Goal: Task Accomplishment & Management: Manage account settings

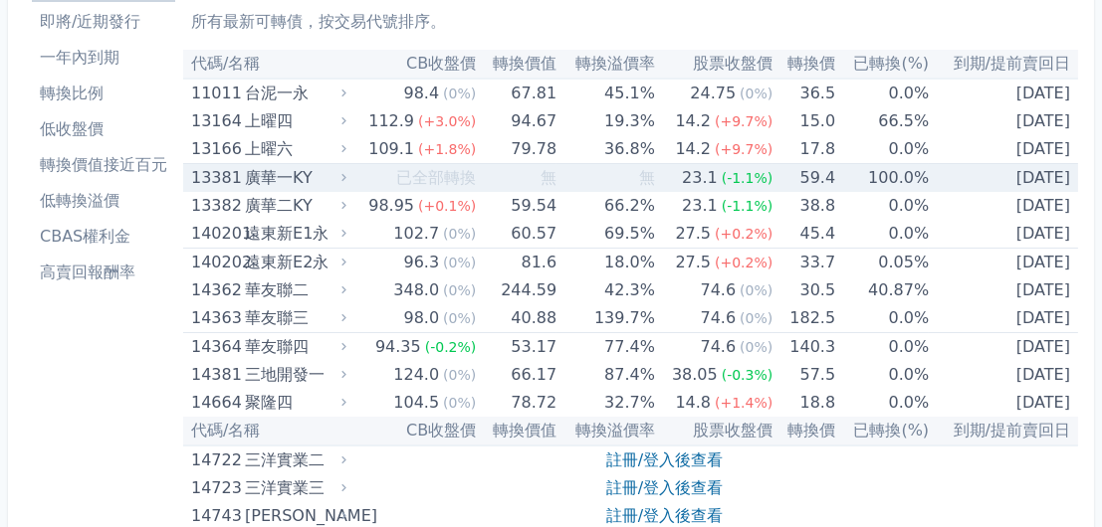
scroll to position [398, 0]
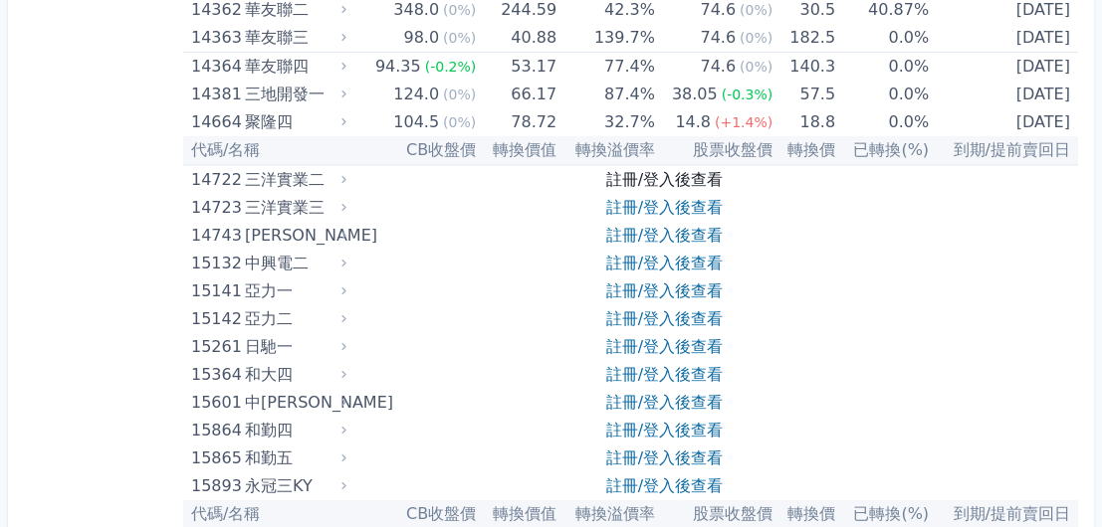
click at [625, 177] on link "註冊/登入後查看" at bounding box center [664, 179] width 116 height 19
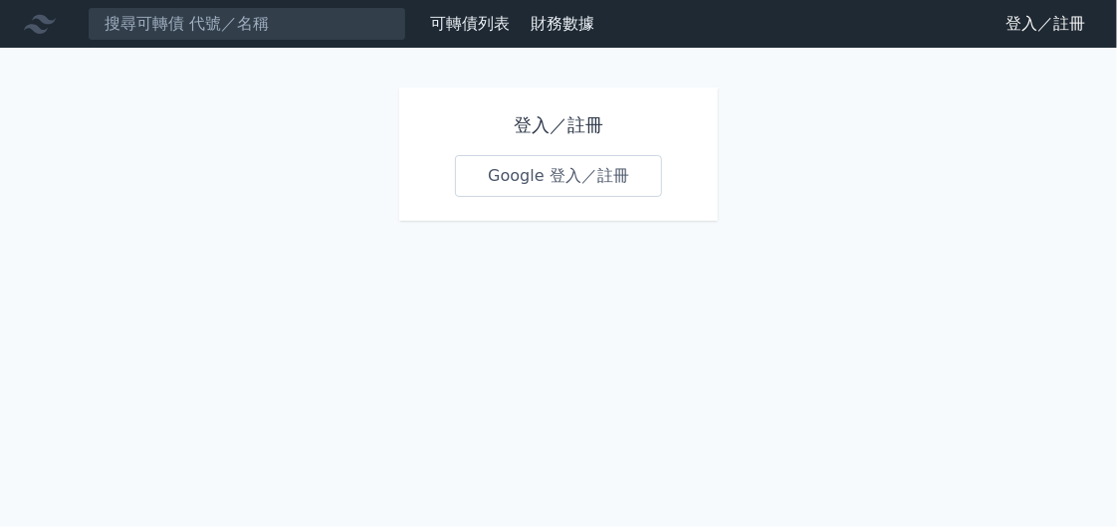
click at [562, 170] on link "Google 登入／註冊" at bounding box center [558, 176] width 207 height 42
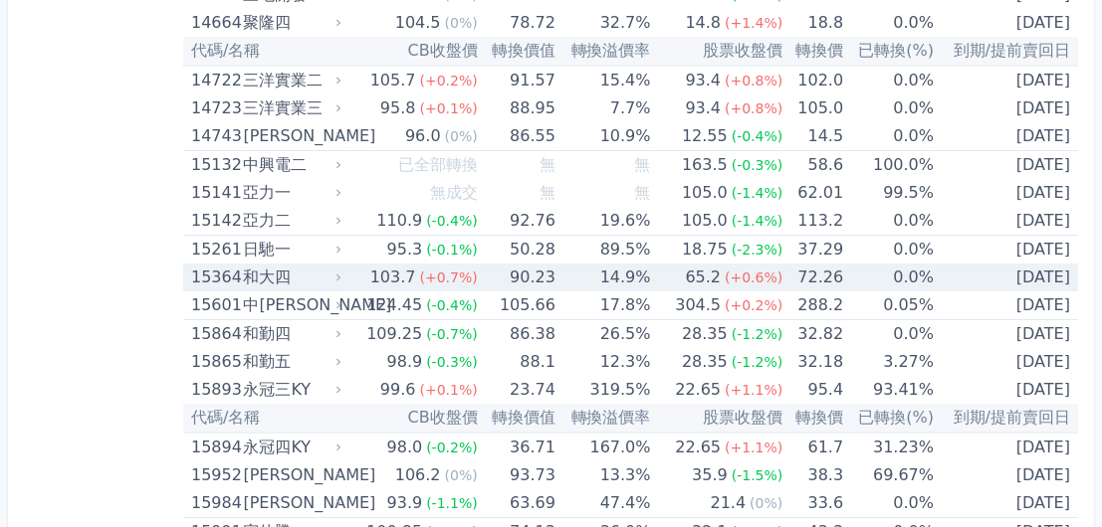
scroll to position [498, 0]
